Goal: Task Accomplishment & Management: Manage account settings

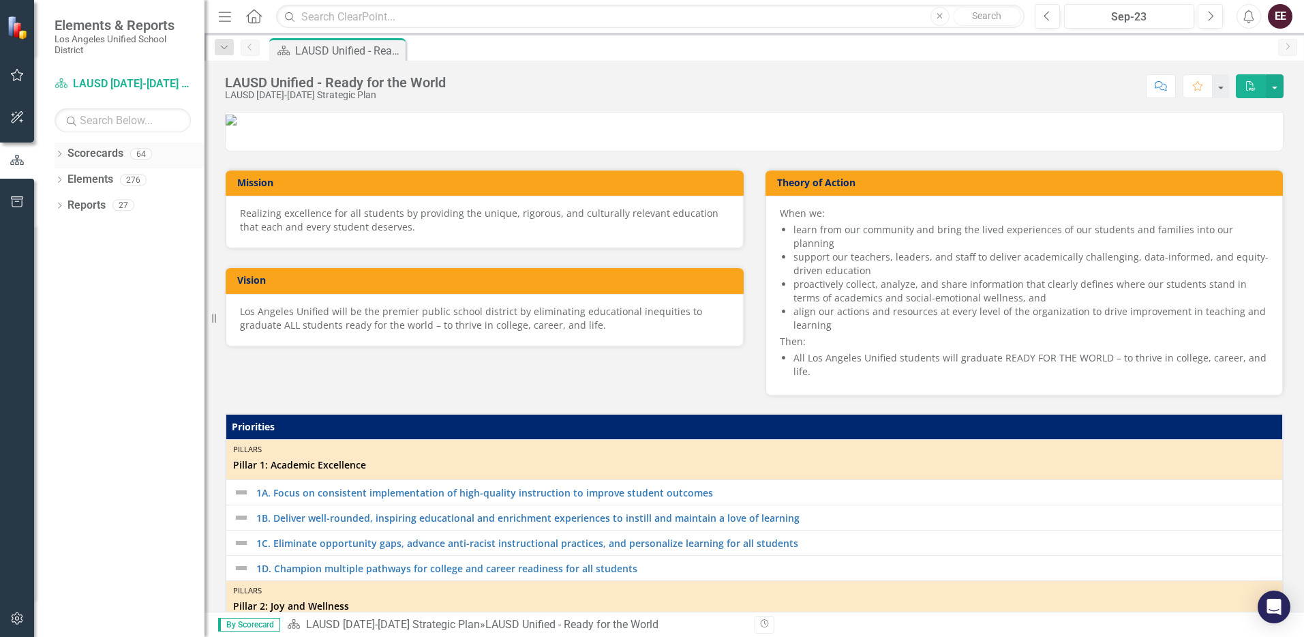
click at [59, 153] on icon "Dropdown" at bounding box center [60, 154] width 10 height 7
click at [67, 181] on icon "Dropdown" at bounding box center [66, 179] width 10 height 8
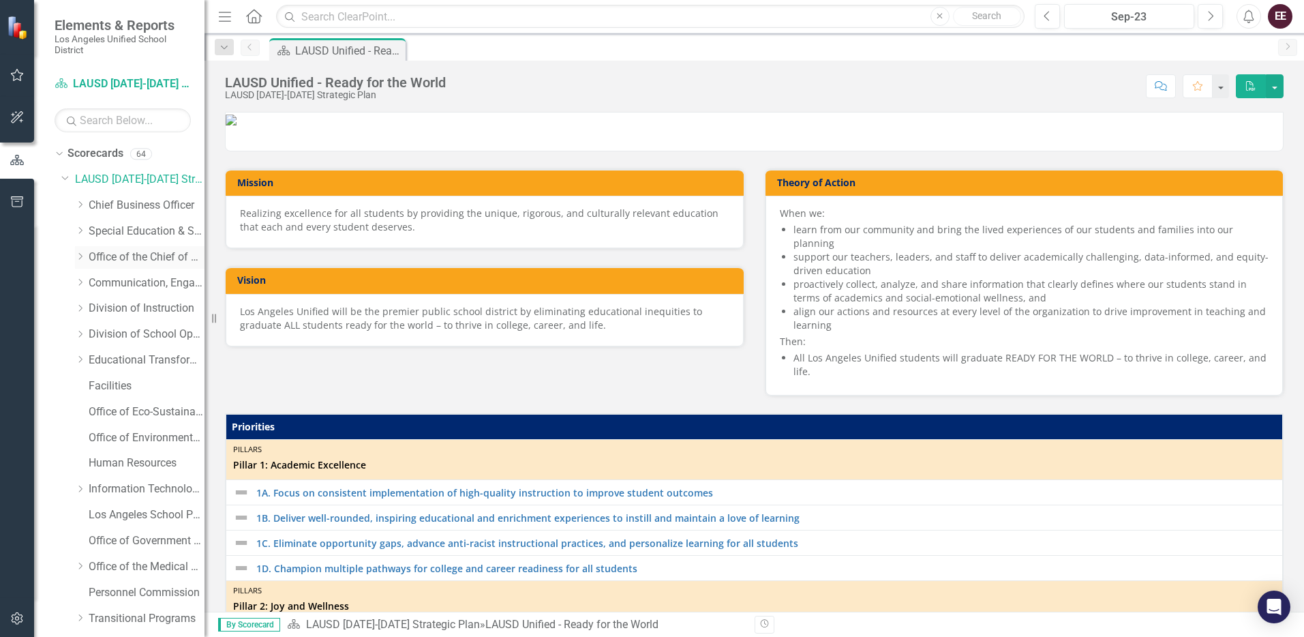
click at [80, 259] on icon "Dropdown" at bounding box center [80, 256] width 10 height 8
click at [128, 331] on link "Local Control Accountability Plan" at bounding box center [153, 335] width 102 height 16
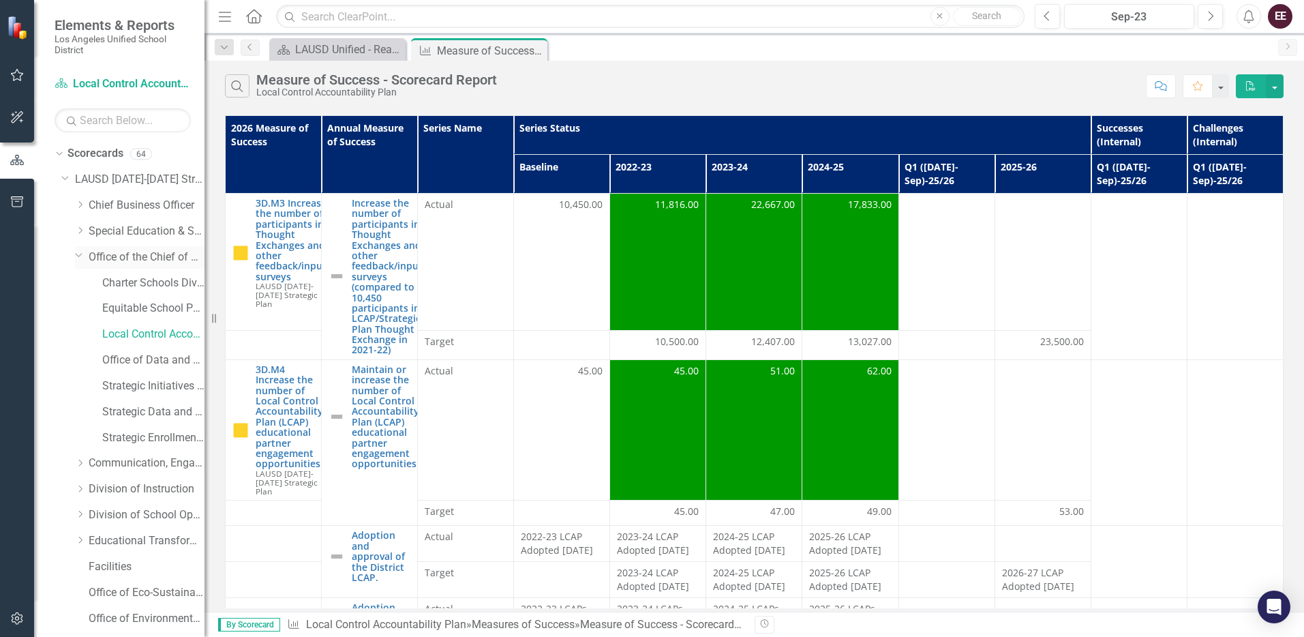
click at [76, 254] on icon at bounding box center [79, 255] width 7 height 3
click at [76, 254] on icon "Dropdown" at bounding box center [80, 256] width 10 height 8
click at [131, 386] on link "Strategic Initiatives Office" at bounding box center [153, 386] width 102 height 16
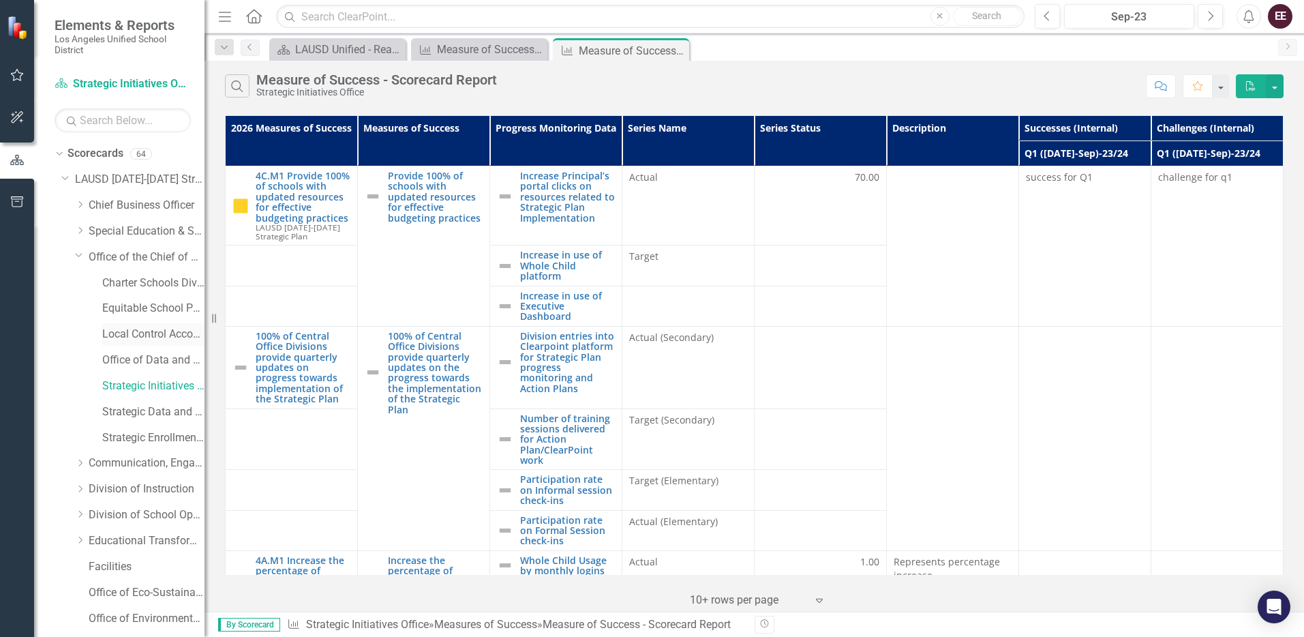
click at [150, 333] on link "Local Control Accountability Plan" at bounding box center [153, 335] width 102 height 16
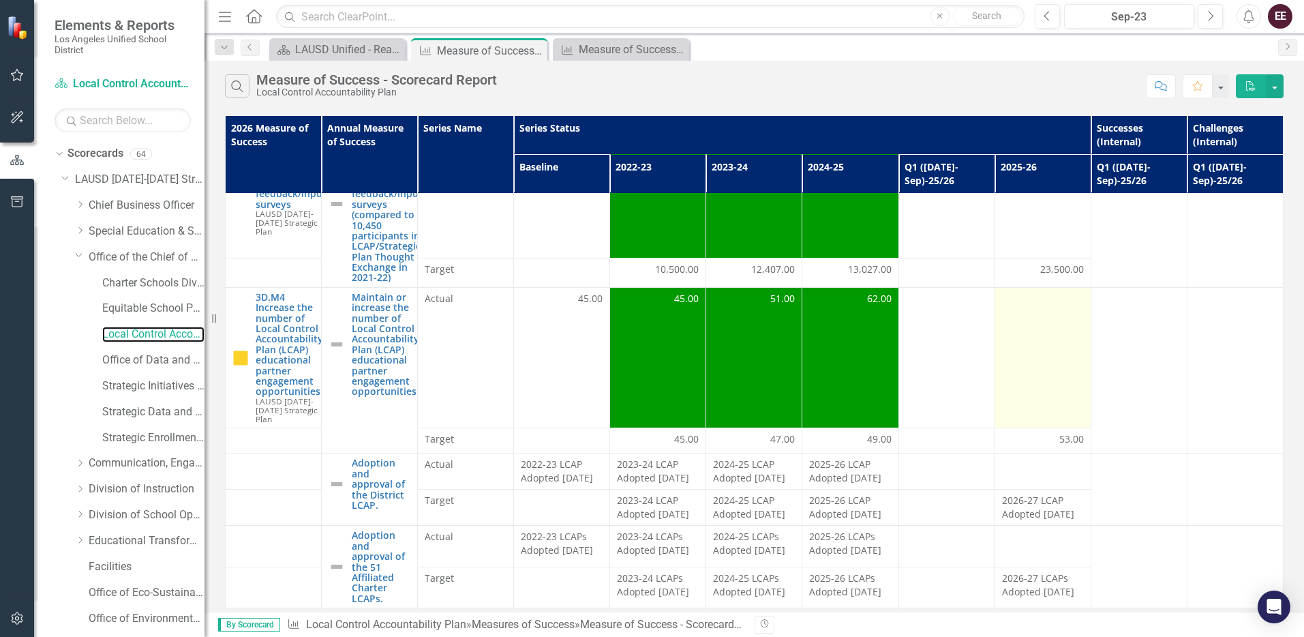
scroll to position [103, 0]
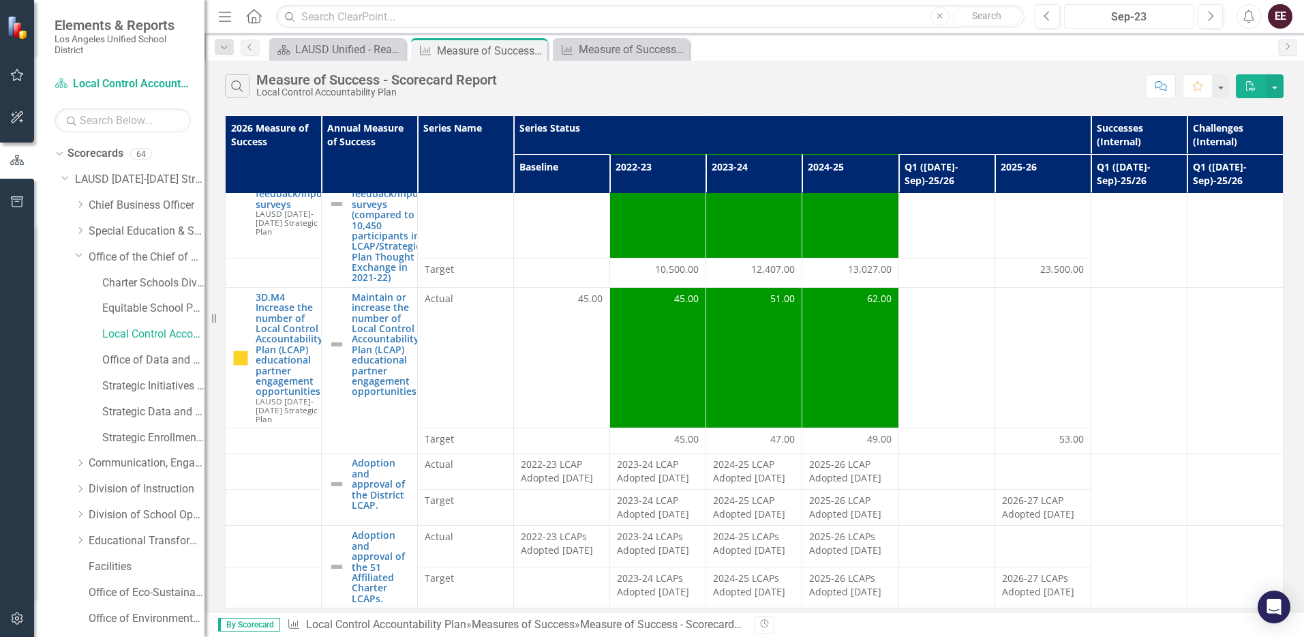
click at [1117, 10] on div "Sep-23" at bounding box center [1129, 17] width 121 height 16
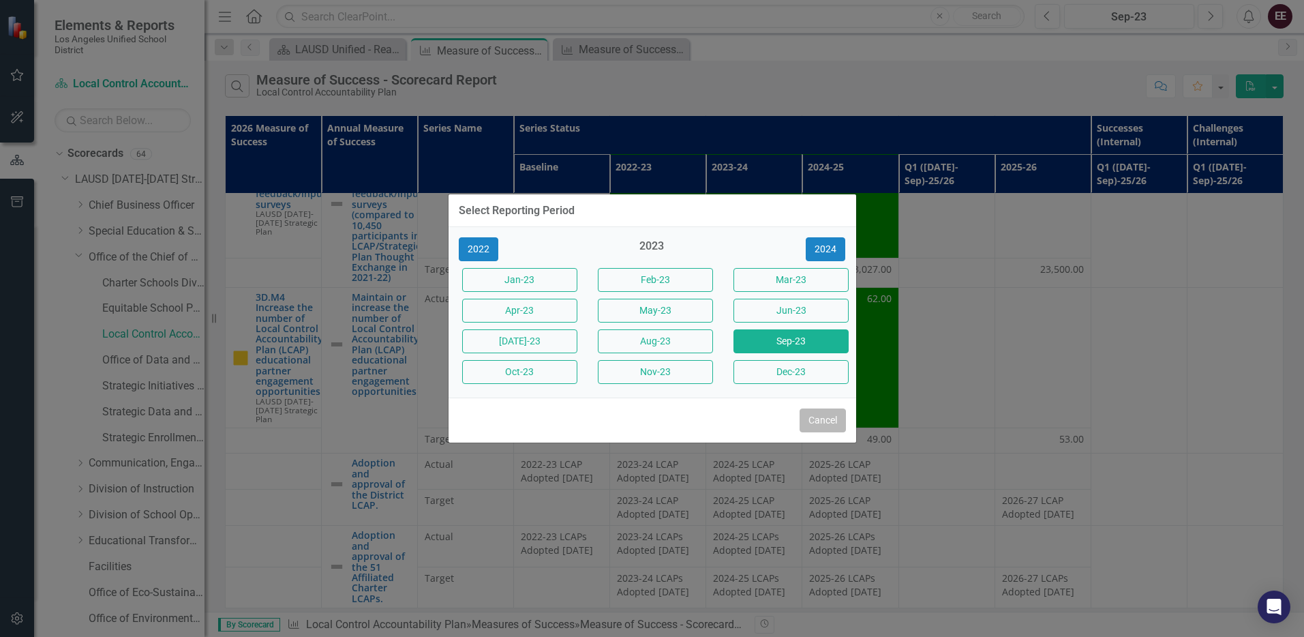
click at [822, 414] on button "Cancel" at bounding box center [823, 420] width 46 height 24
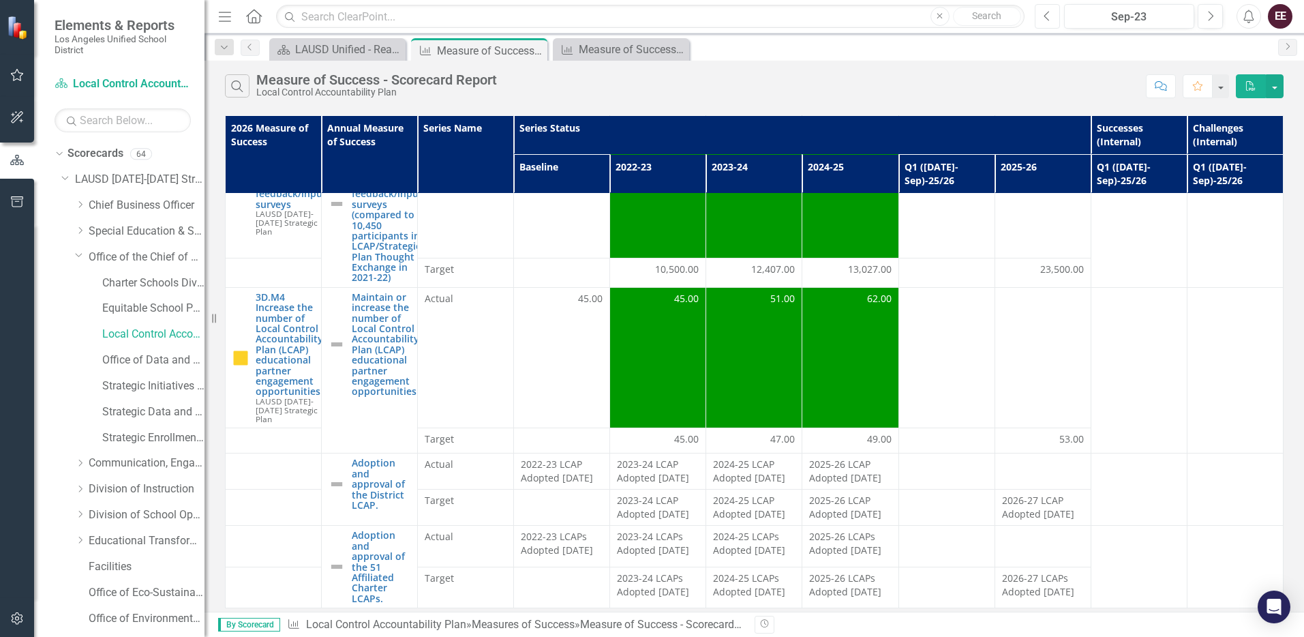
click at [1051, 15] on icon "Previous" at bounding box center [1047, 16] width 7 height 12
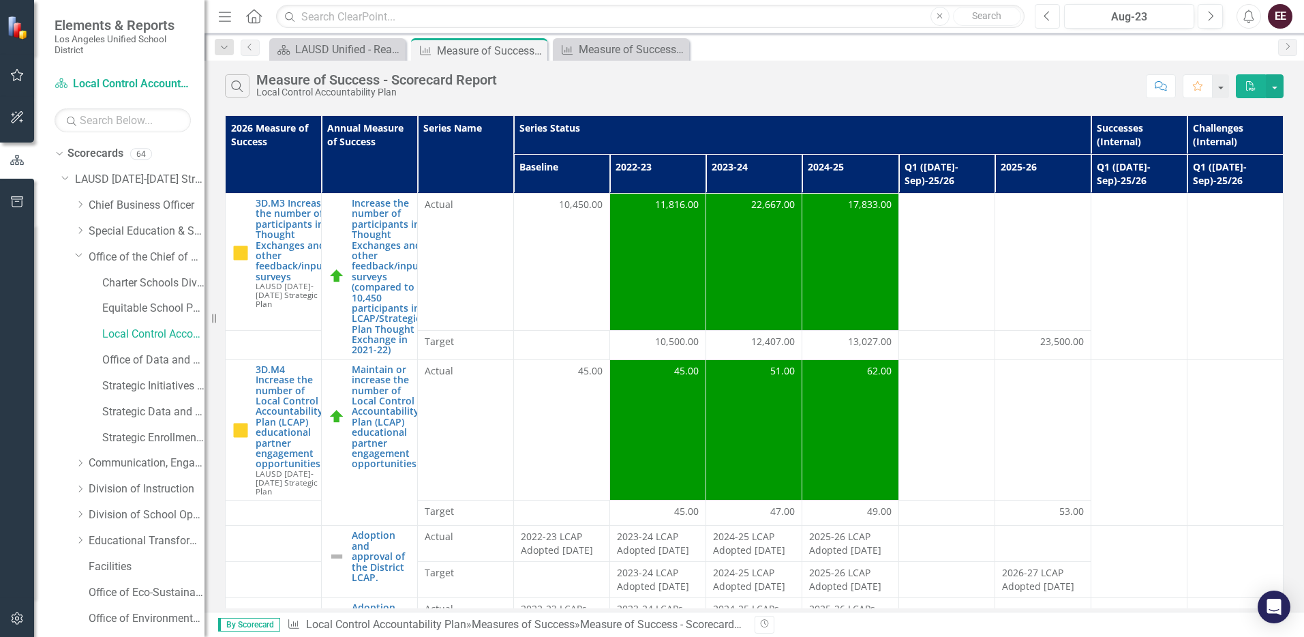
click at [1050, 16] on icon "Previous" at bounding box center [1047, 16] width 7 height 12
click at [616, 50] on div "Measure of Success - Scorecard Report" at bounding box center [624, 49] width 90 height 17
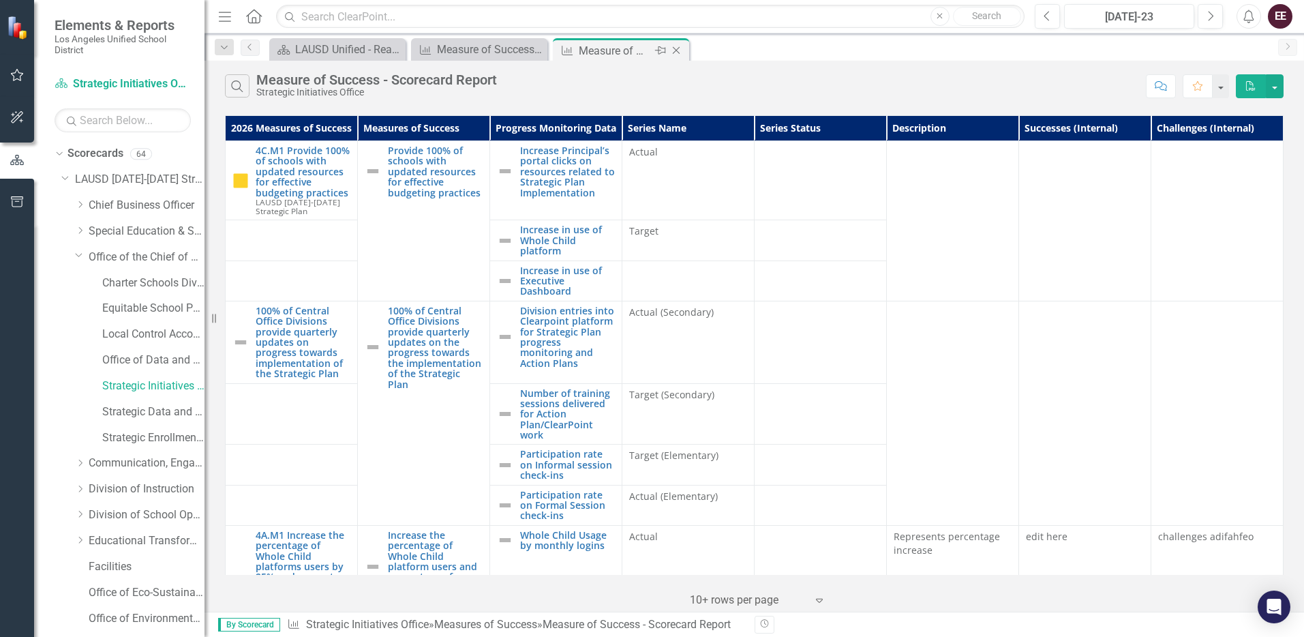
click at [674, 52] on icon at bounding box center [676, 50] width 7 height 7
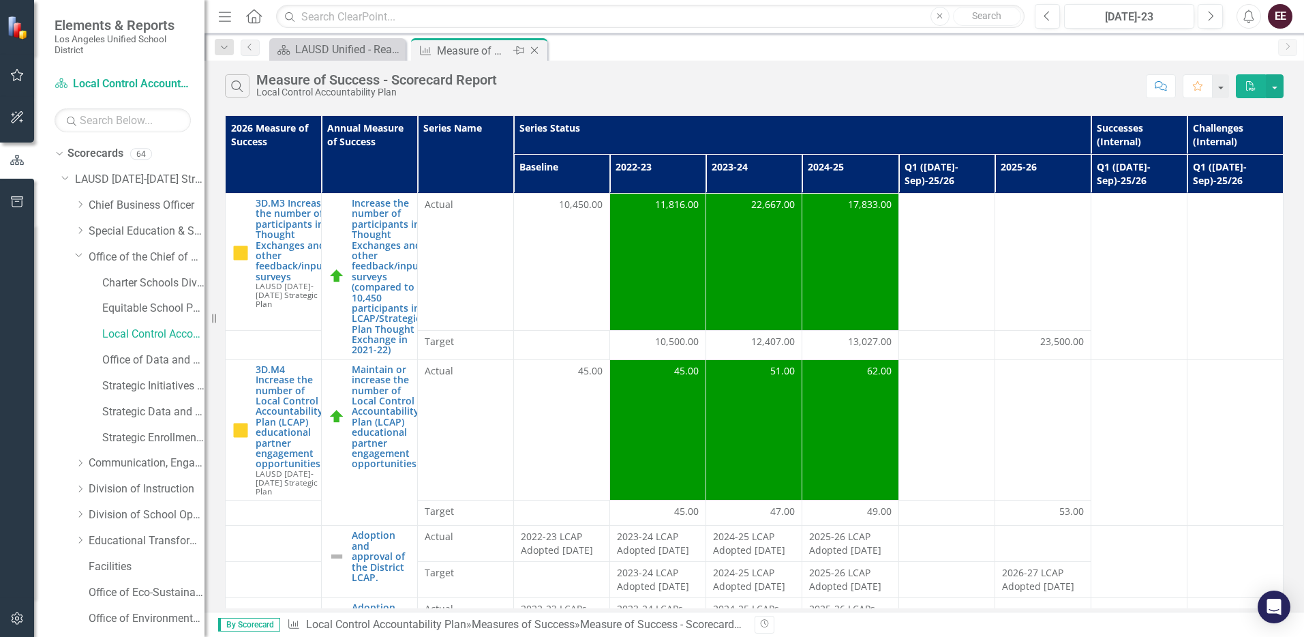
click at [477, 52] on div "Measure of Success - Scorecard Report" at bounding box center [473, 50] width 73 height 17
click at [1225, 85] on button "button" at bounding box center [1221, 86] width 18 height 24
click at [1224, 85] on button "button" at bounding box center [1221, 86] width 18 height 24
click at [1283, 86] on button "button" at bounding box center [1275, 86] width 18 height 24
click at [1036, 68] on div "Search Measure of Success - Scorecard Report Local Control Accountability Plan …" at bounding box center [755, 83] width 1100 height 44
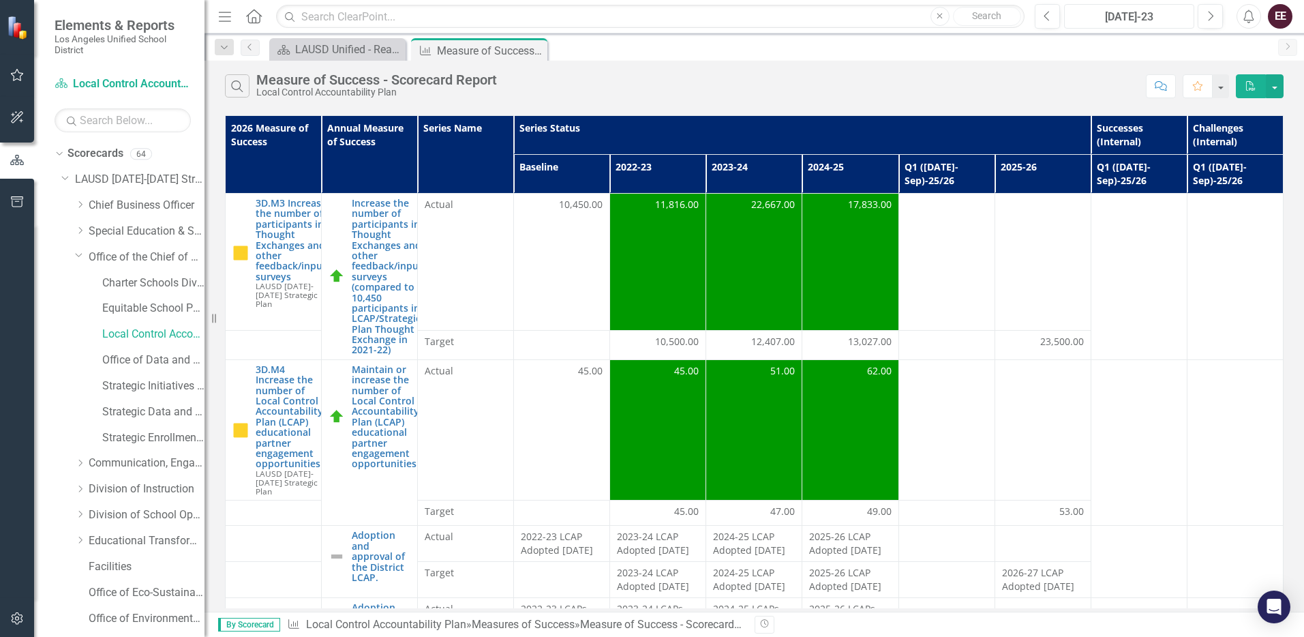
click at [1101, 16] on div "[DATE]-23" at bounding box center [1129, 17] width 121 height 16
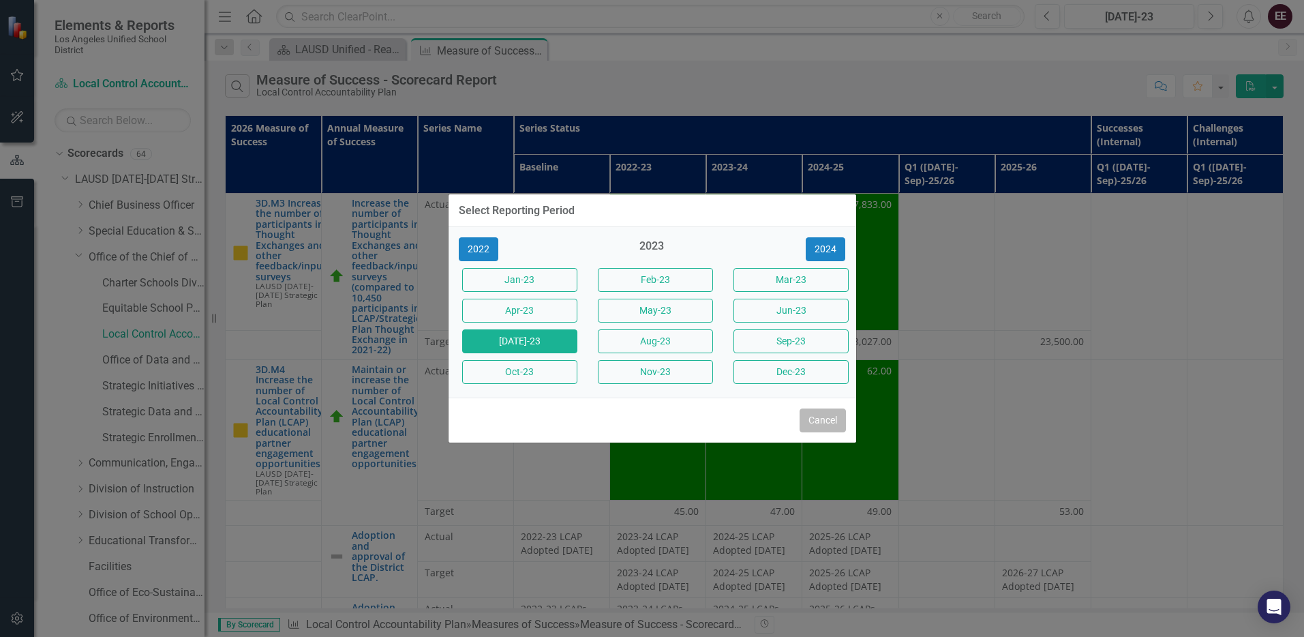
click at [821, 425] on button "Cancel" at bounding box center [823, 420] width 46 height 24
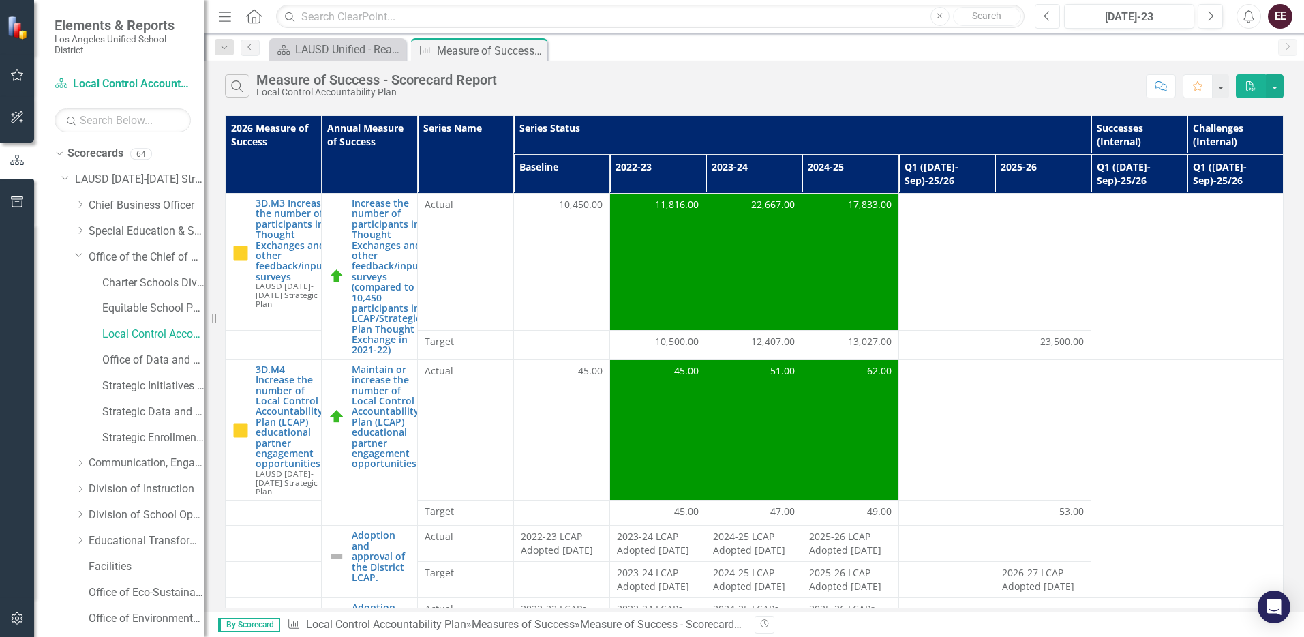
click at [1040, 11] on button "Previous" at bounding box center [1047, 16] width 25 height 25
click at [826, 166] on th "2024-25" at bounding box center [850, 174] width 96 height 39
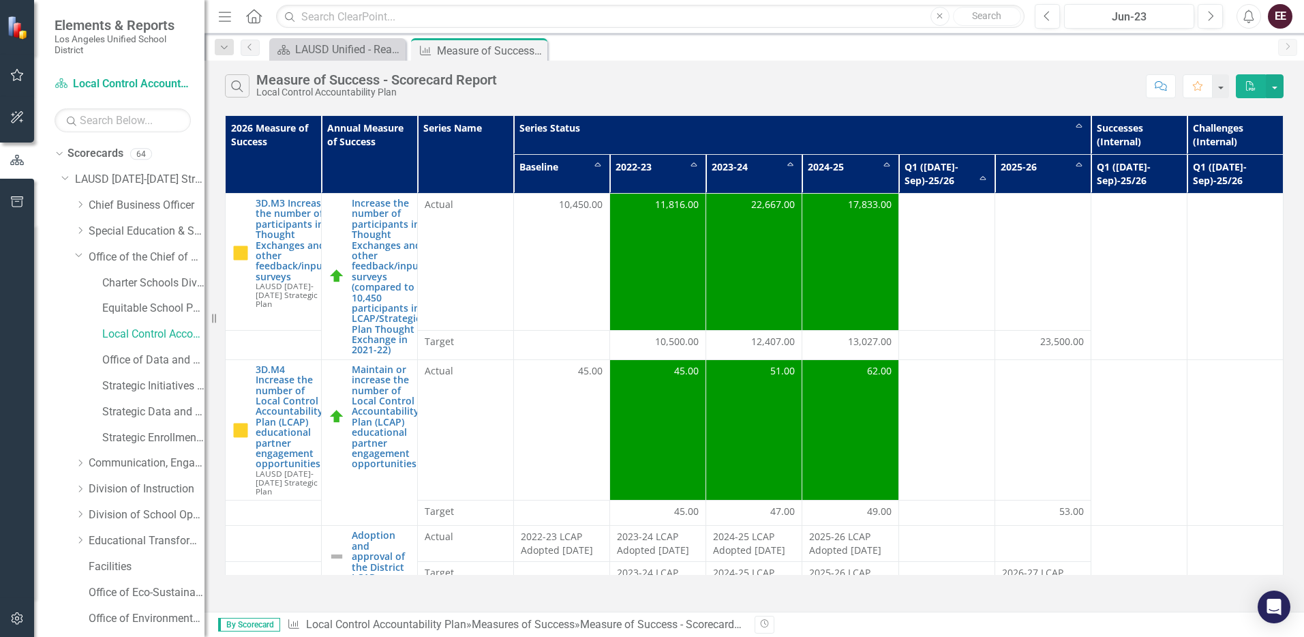
click at [881, 163] on th "2024-25 Sort Ascending" at bounding box center [850, 174] width 96 height 39
click at [881, 163] on th "2024-25 Sort Descending" at bounding box center [850, 174] width 96 height 39
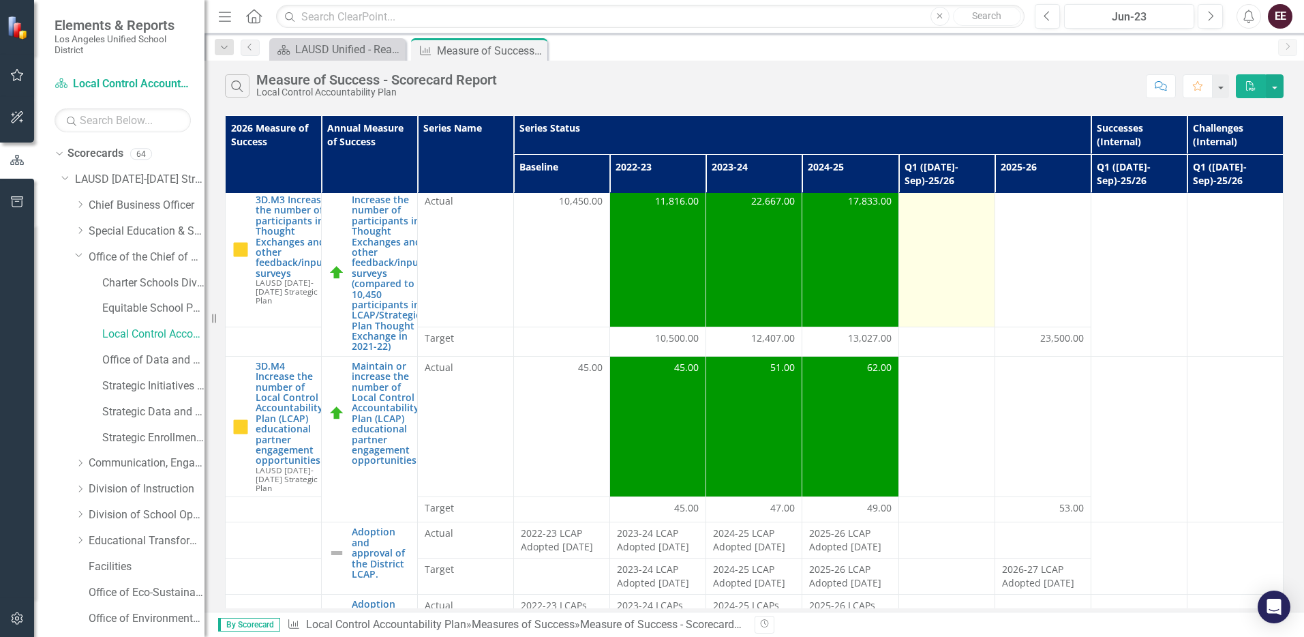
scroll to position [5, 0]
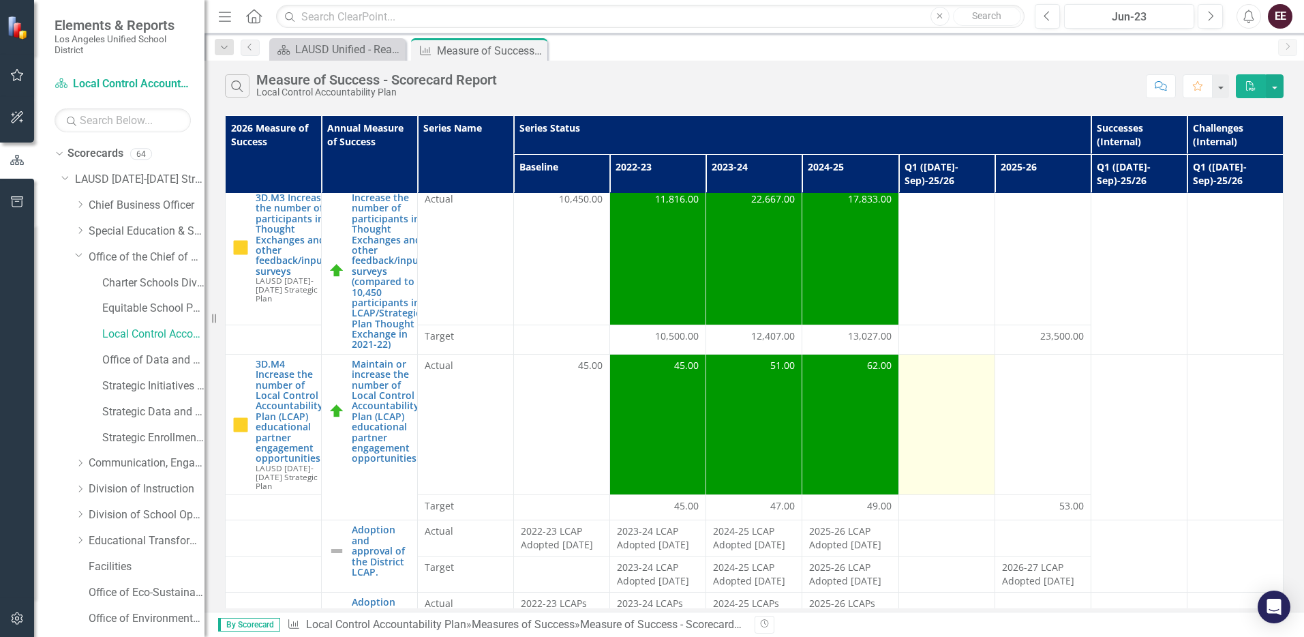
click at [955, 404] on td at bounding box center [947, 424] width 96 height 140
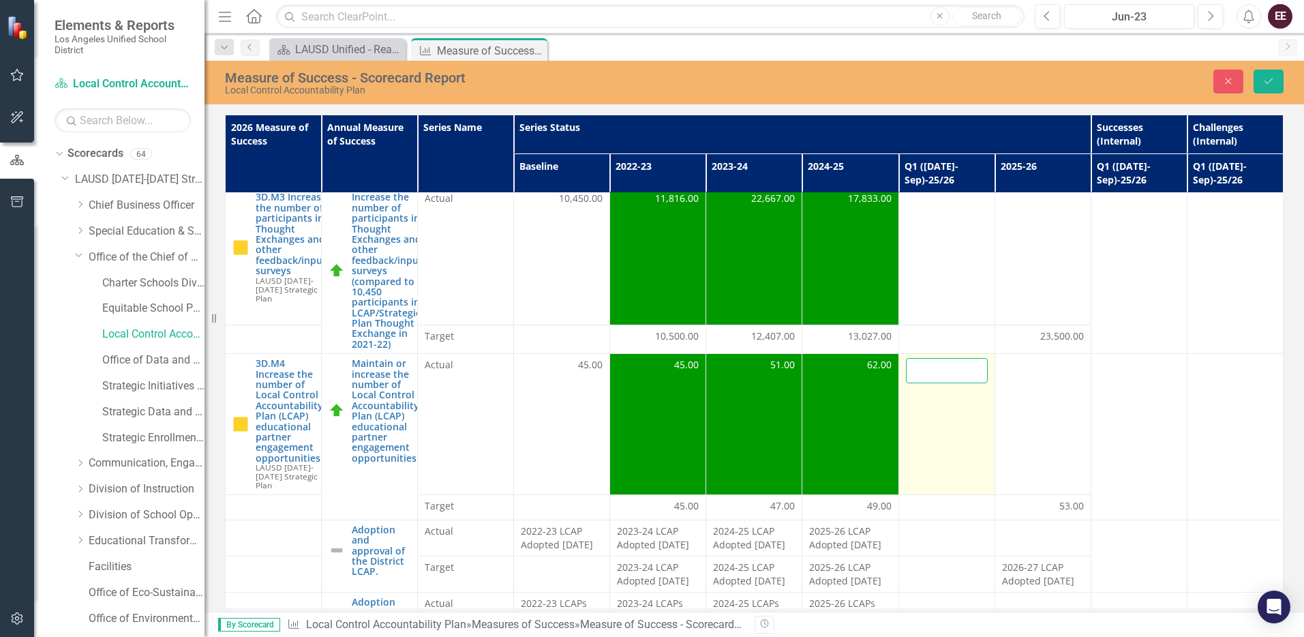
click at [935, 358] on input "number" at bounding box center [947, 370] width 82 height 25
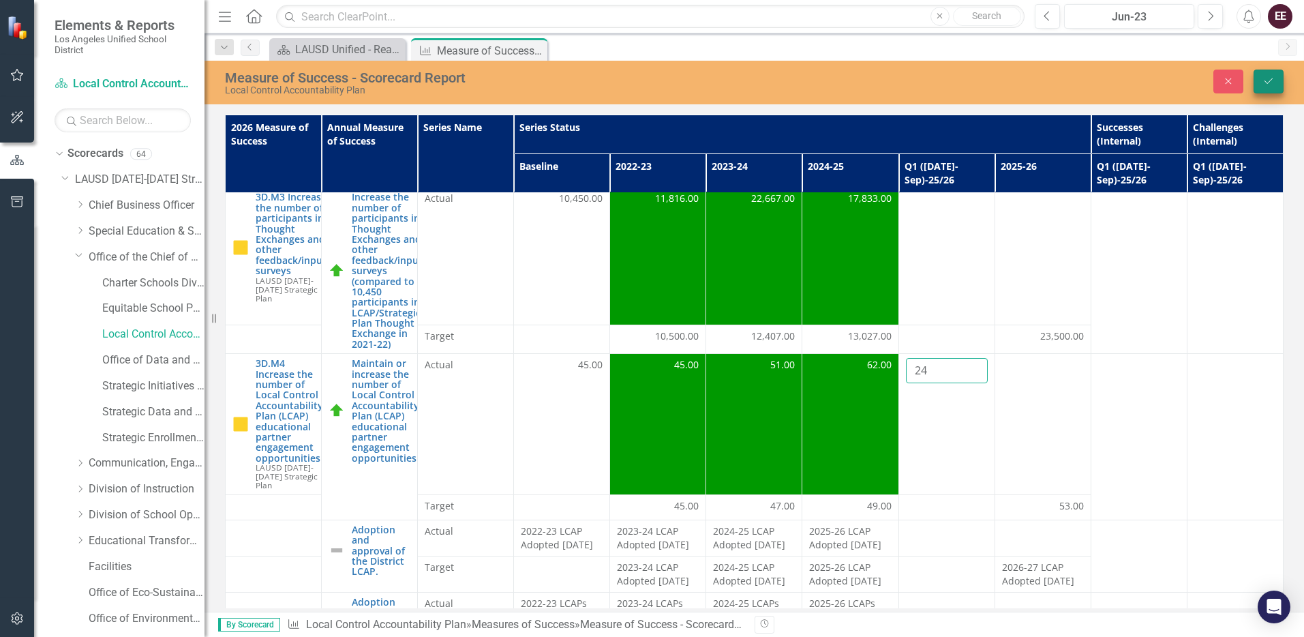
type input "24"
click at [1274, 80] on icon "Save" at bounding box center [1269, 81] width 12 height 10
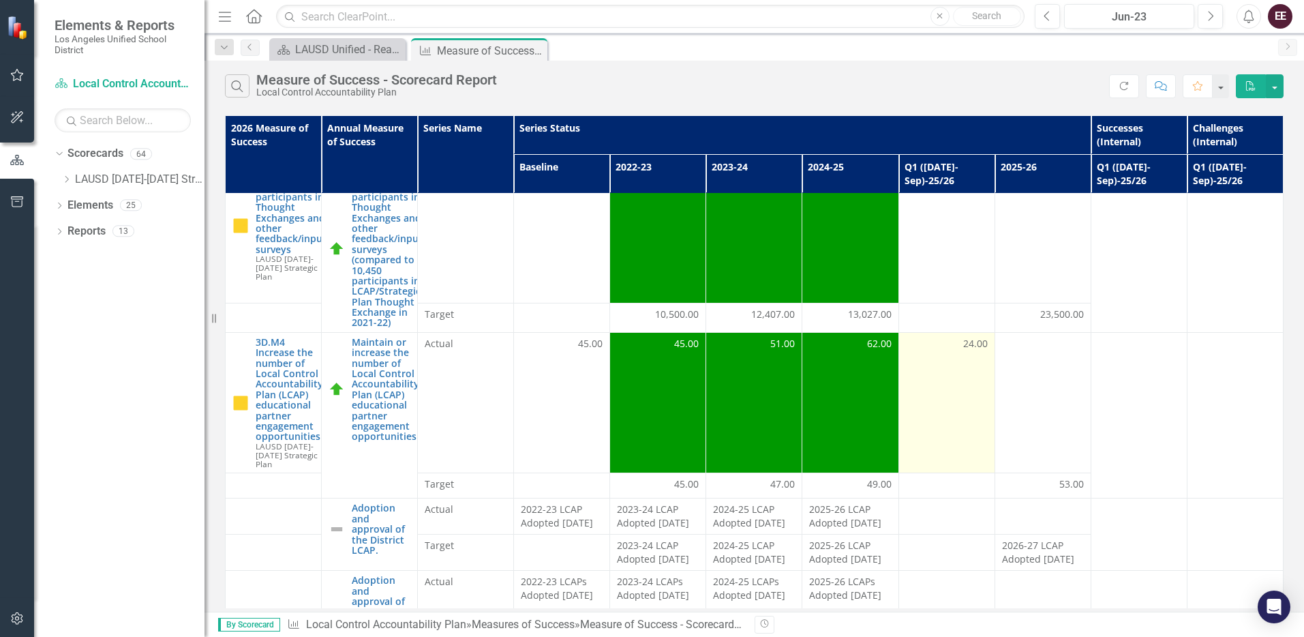
scroll to position [0, 0]
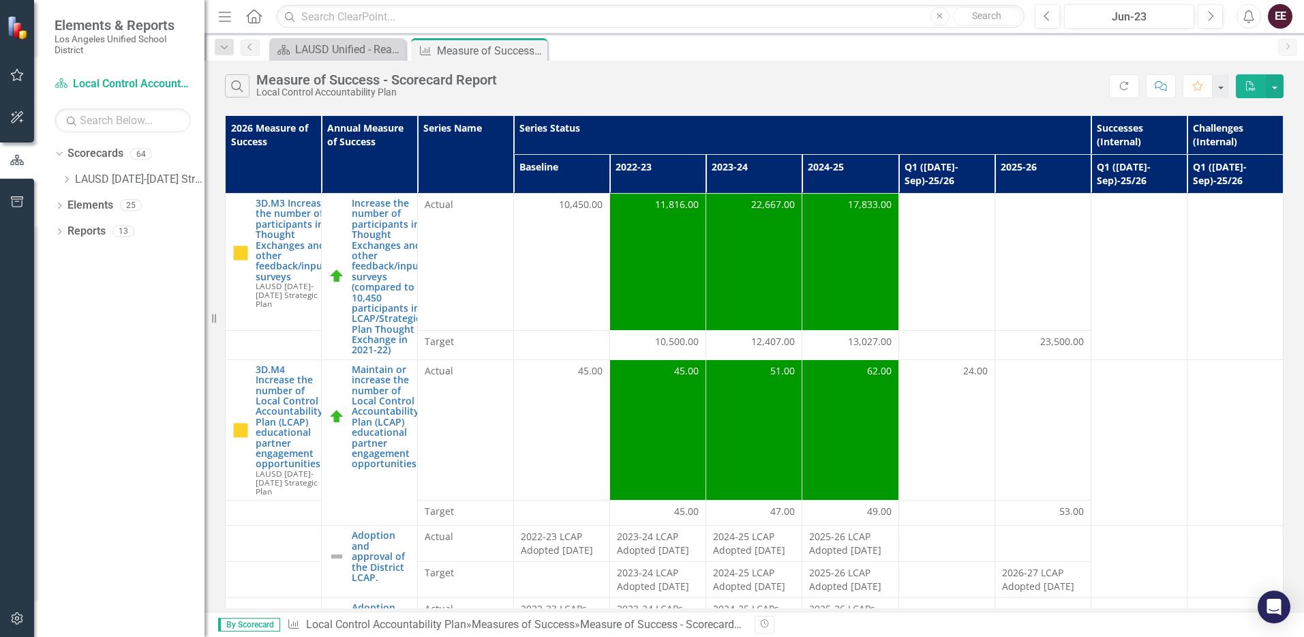
click at [1290, 19] on div "EE" at bounding box center [1280, 16] width 25 height 25
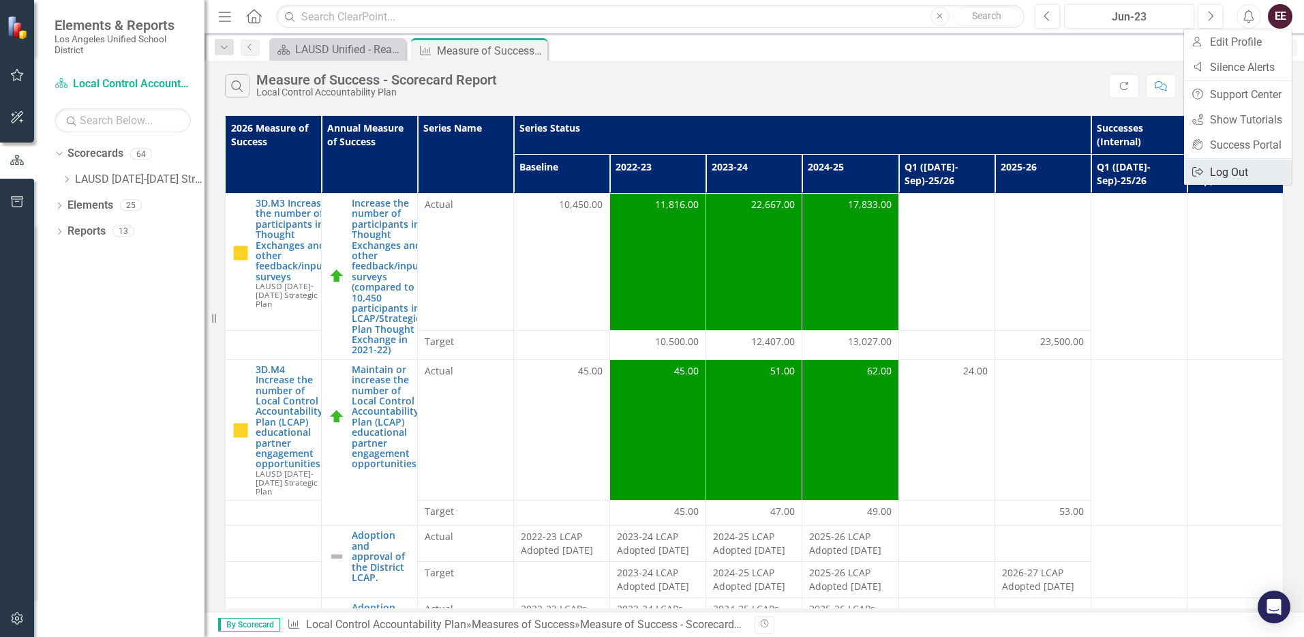
click at [1222, 166] on link "Logout Log Out" at bounding box center [1238, 172] width 108 height 25
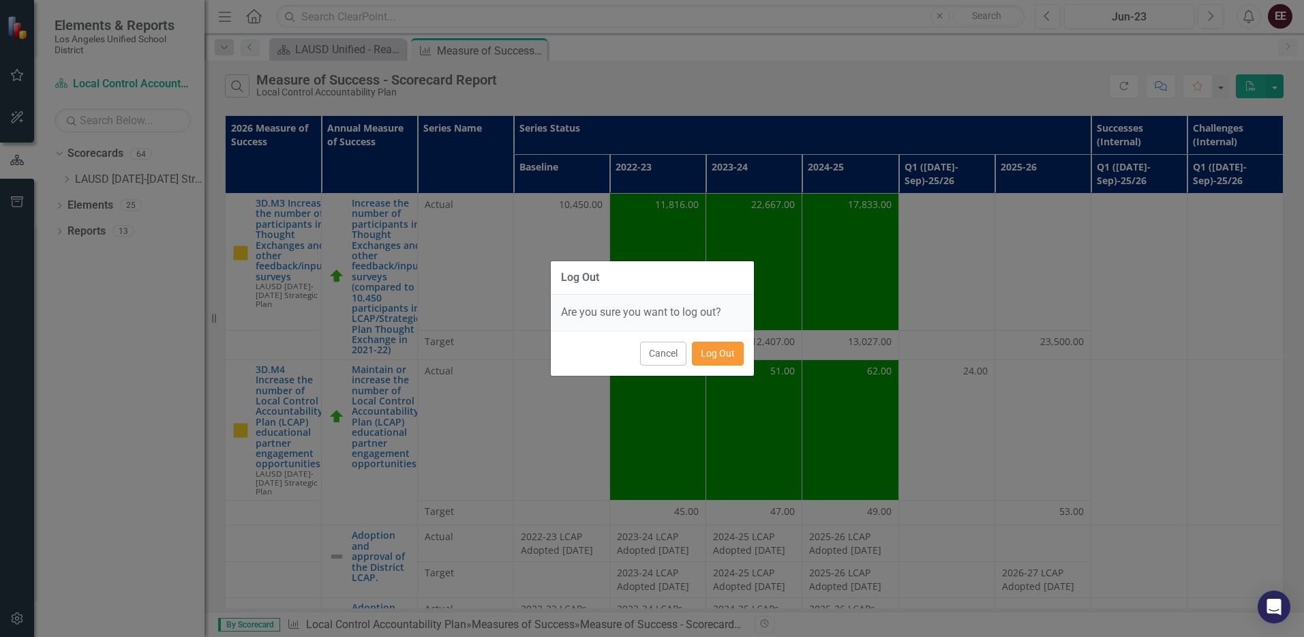
click at [725, 350] on button "Log Out" at bounding box center [718, 354] width 52 height 24
